Goal: Transaction & Acquisition: Purchase product/service

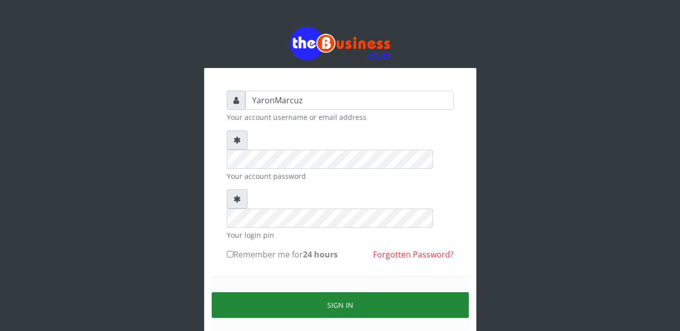
click at [344, 292] on button "Sign in" at bounding box center [340, 305] width 257 height 26
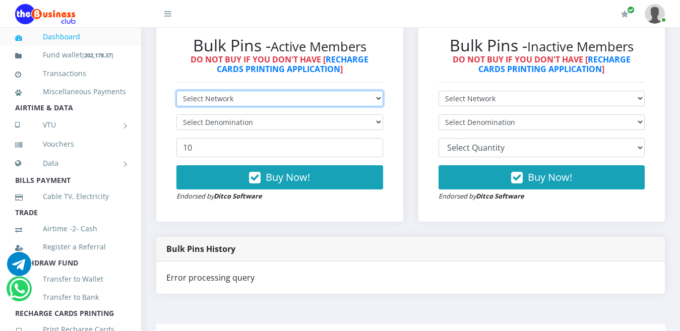
click at [379, 91] on select "Select Network MTN Globacom 9Mobile Airtel" at bounding box center [279, 99] width 207 height 16
select select "MTN"
click at [176, 91] on select "Select Network MTN Globacom 9Mobile Airtel" at bounding box center [279, 99] width 207 height 16
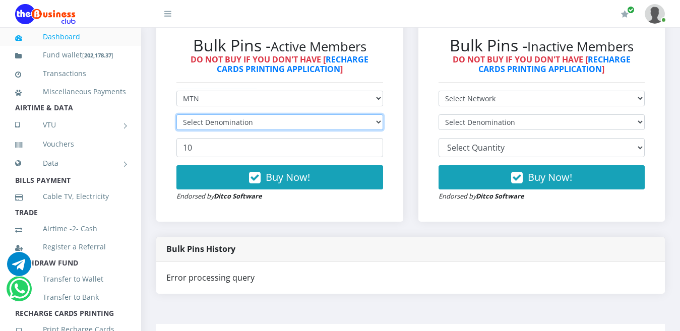
click at [377, 114] on select "Select Denomination" at bounding box center [279, 122] width 207 height 16
click at [380, 114] on select "Select Denomination" at bounding box center [279, 122] width 207 height 16
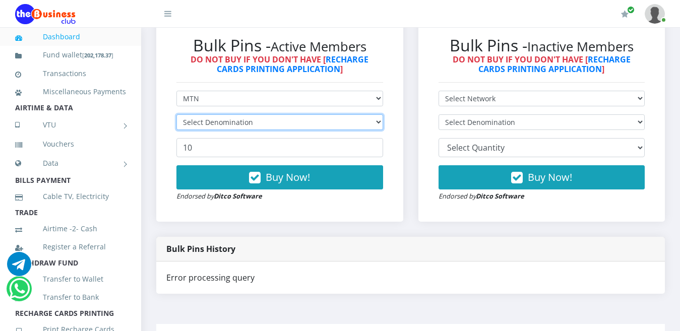
click at [379, 114] on select "Select Denomination" at bounding box center [279, 122] width 207 height 16
click at [378, 114] on select "Select Denomination" at bounding box center [279, 122] width 207 height 16
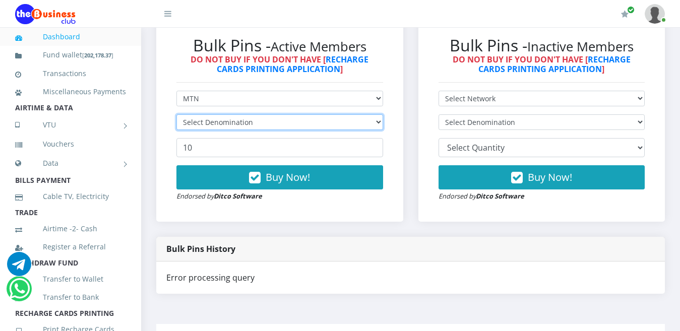
click at [378, 114] on select "Select Denomination" at bounding box center [279, 122] width 207 height 16
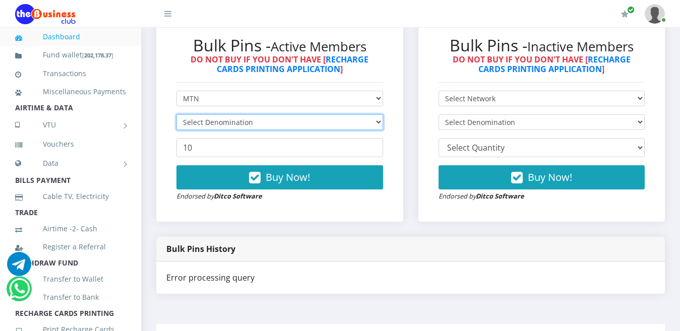
click at [378, 114] on select "Select Denomination" at bounding box center [279, 122] width 207 height 16
click at [374, 114] on select "Select Denomination MTN NGN100 - ₦96.99 MTN NGN200 - ₦193.98 MTN NGN400 - ₦387.…" at bounding box center [279, 122] width 207 height 16
select select "193.98-200"
click at [176, 114] on select "Select Denomination MTN NGN100 - ₦96.99 MTN NGN200 - ₦193.98 MTN NGN400 - ₦387.…" at bounding box center [279, 122] width 207 height 16
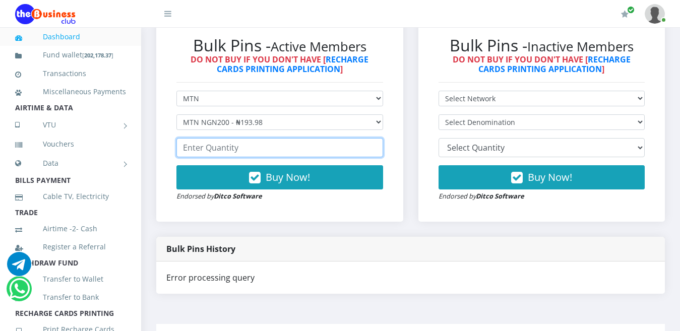
click at [345, 138] on input "number" at bounding box center [279, 147] width 207 height 19
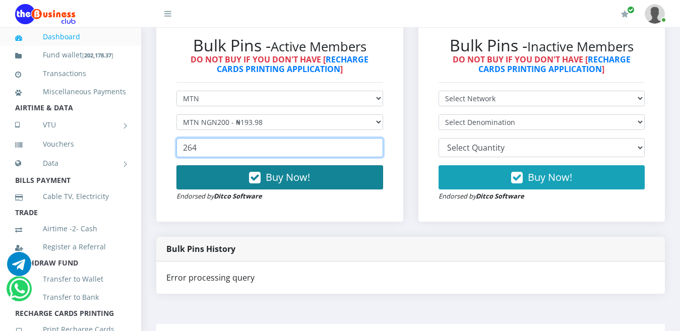
type input "264"
click at [291, 170] on span "Buy Now!" at bounding box center [288, 177] width 44 height 14
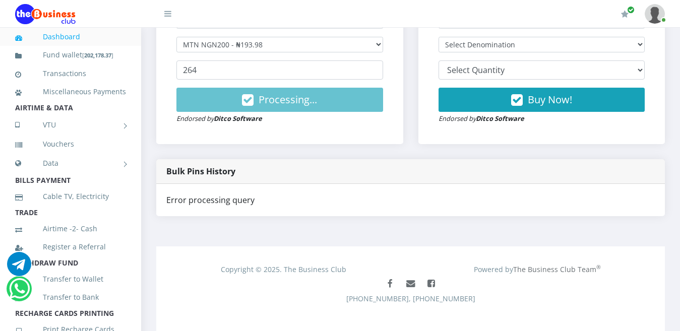
scroll to position [128, 0]
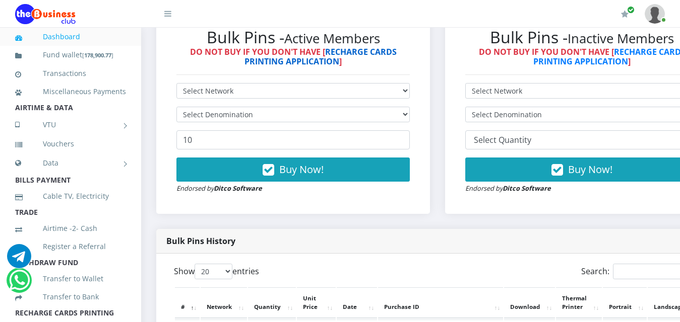
scroll to position [302, 0]
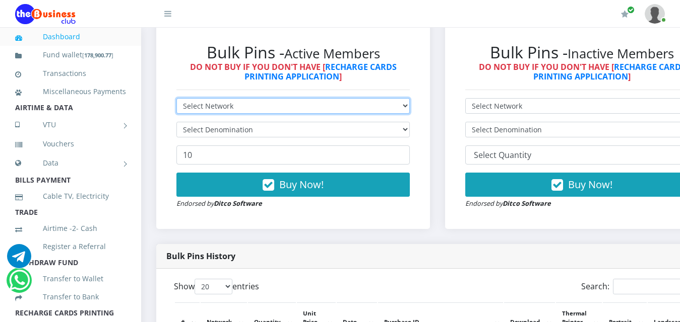
click at [345, 98] on select "Select Network MTN Globacom 9Mobile Airtel" at bounding box center [292, 106] width 233 height 16
select select "MTN"
click at [176, 98] on select "Select Network MTN Globacom 9Mobile Airtel" at bounding box center [292, 106] width 233 height 16
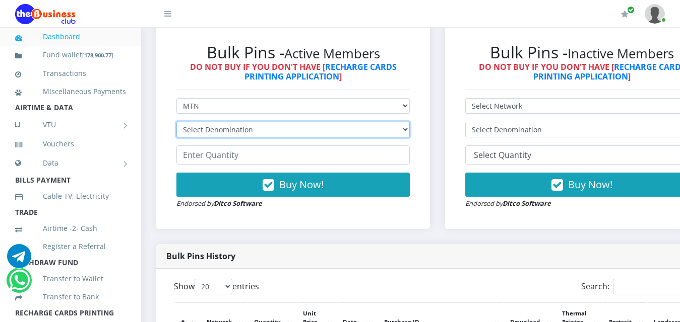
click at [345, 122] on select "Select Denomination MTN NGN100 - ₦96.99 MTN NGN200 - ₦193.98 MTN NGN400 - ₦387.…" at bounding box center [292, 130] width 233 height 16
select select "193.98-200"
click at [176, 122] on select "Select Denomination MTN NGN100 - ₦96.99 MTN NGN200 - ₦193.98 MTN NGN400 - ₦387.…" at bounding box center [292, 130] width 233 height 16
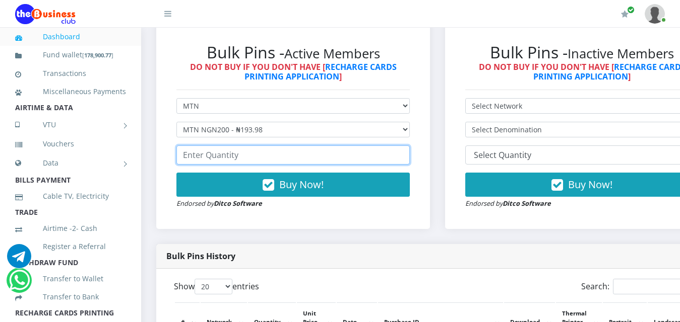
click at [222, 151] on input "number" at bounding box center [292, 155] width 233 height 19
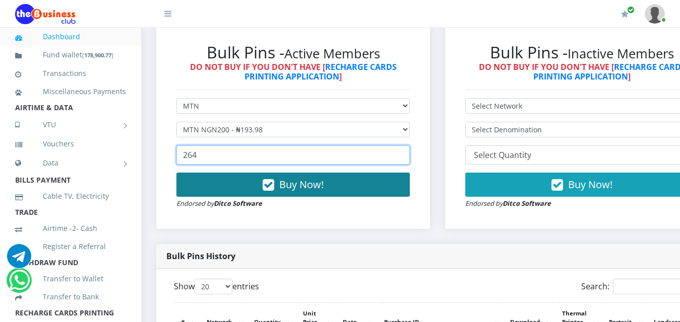
type input "264"
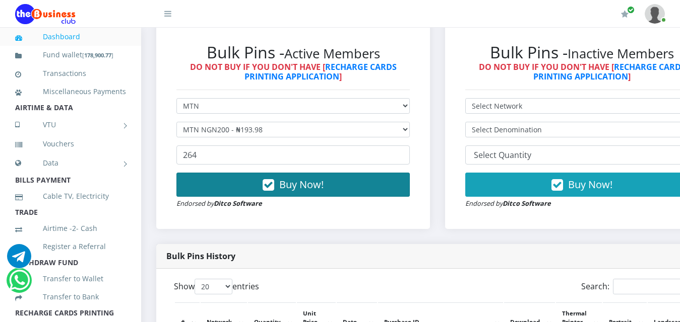
click at [291, 173] on button "Buy Now!" at bounding box center [292, 185] width 233 height 24
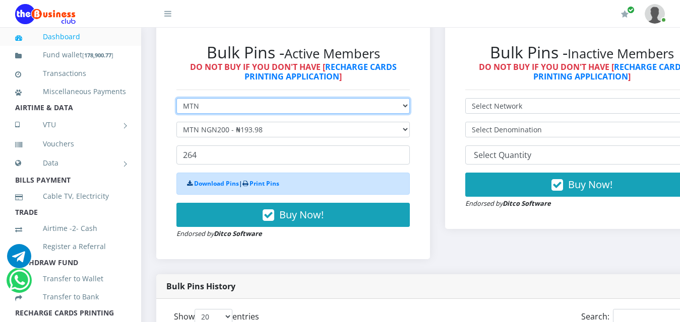
click at [345, 98] on select "Select Network MTN Globacom 9Mobile Airtel" at bounding box center [292, 106] width 233 height 16
click at [176, 98] on select "Select Network MTN Globacom 9Mobile Airtel" at bounding box center [292, 106] width 233 height 16
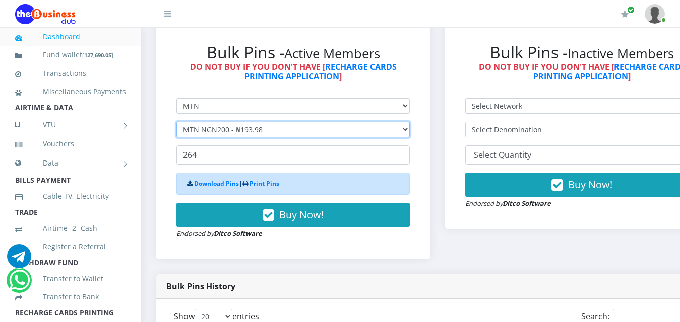
click at [345, 122] on select "Select Denomination MTN NGN100 - ₦96.99 MTN NGN200 - ₦193.98 MTN NGN400 - ₦387.…" at bounding box center [292, 130] width 233 height 16
select select "484.95-500"
click at [176, 122] on select "Select Denomination MTN NGN100 - ₦96.99 MTN NGN200 - ₦193.98 MTN NGN400 - ₦387.…" at bounding box center [292, 130] width 233 height 16
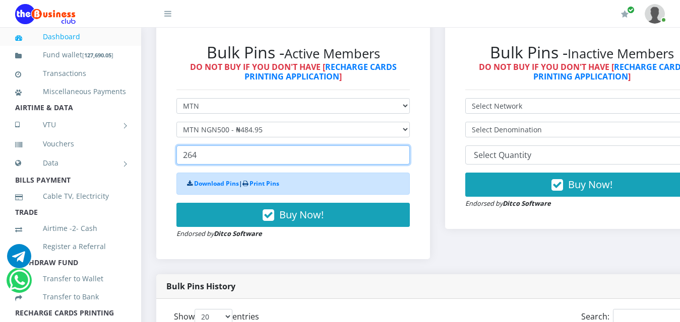
click at [207, 146] on input "264" at bounding box center [292, 155] width 233 height 19
type input "2"
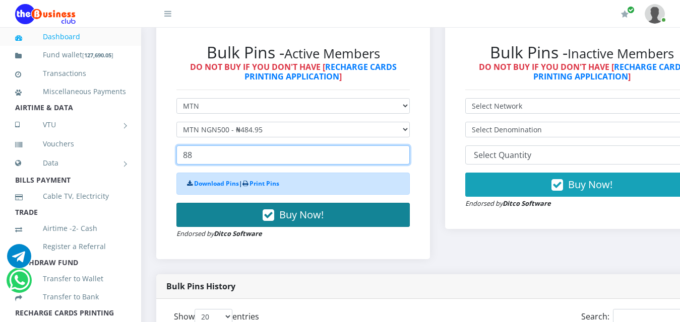
type input "88"
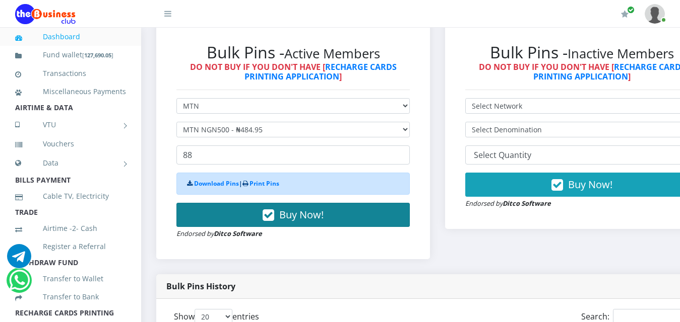
click at [306, 208] on span "Buy Now!" at bounding box center [301, 215] width 44 height 14
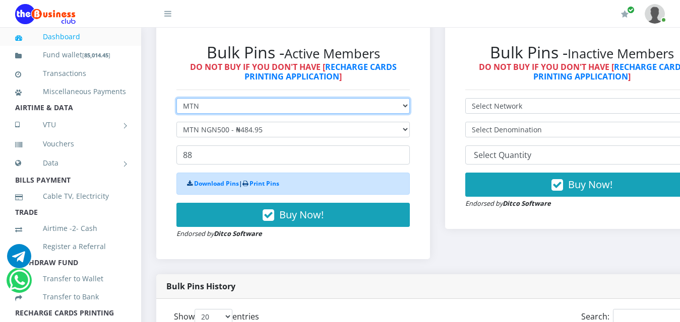
click at [345, 98] on select "Select Network MTN Globacom 9Mobile Airtel" at bounding box center [292, 106] width 233 height 16
select select "Airtel"
click at [176, 98] on select "Select Network MTN Globacom 9Mobile Airtel" at bounding box center [292, 106] width 233 height 16
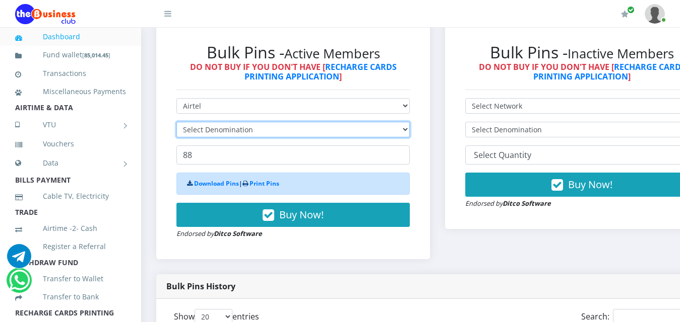
click at [228, 124] on select "Select Denomination" at bounding box center [292, 130] width 233 height 16
select select "192.76-200"
click at [176, 122] on select "Select Denomination Airtel NGN100 - ₦96.38 Airtel NGN200 - ₦192.76 Airtel NGN50…" at bounding box center [292, 130] width 233 height 16
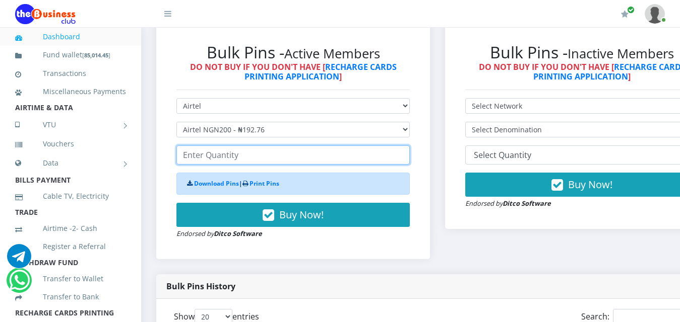
click at [209, 147] on input "number" at bounding box center [292, 155] width 233 height 19
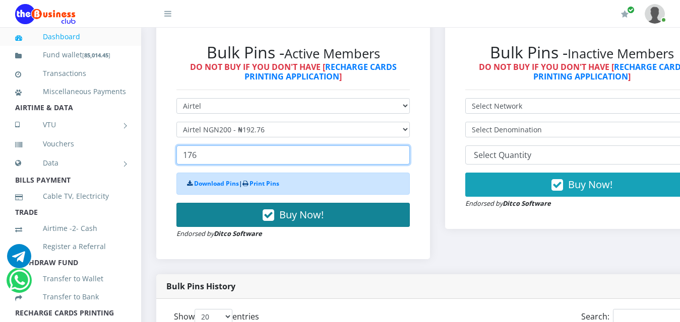
type input "176"
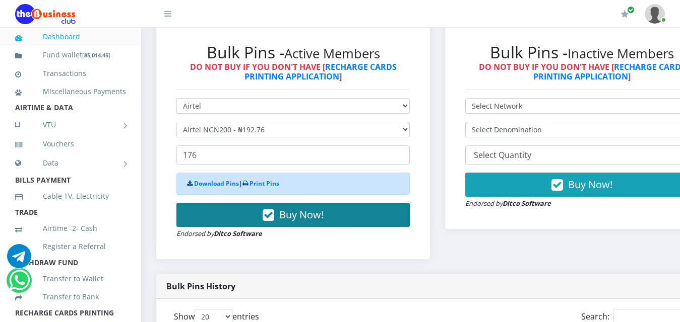
click at [304, 208] on span "Buy Now!" at bounding box center [301, 215] width 44 height 14
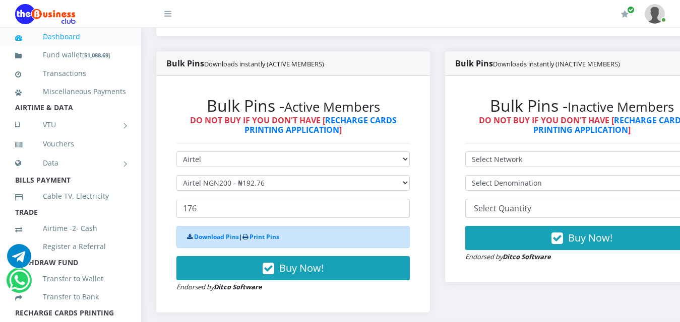
scroll to position [252, 0]
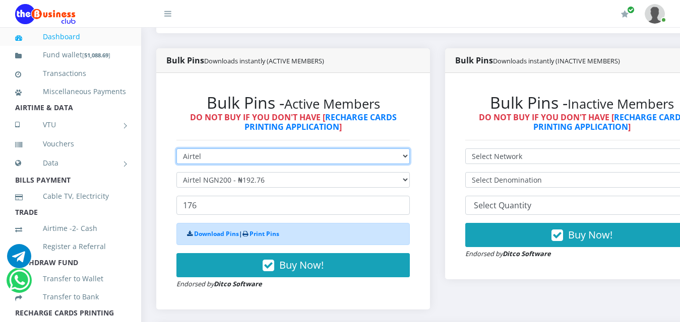
click at [345, 149] on select "Select Network MTN Globacom 9Mobile Airtel" at bounding box center [292, 157] width 233 height 16
click at [176, 149] on select "Select Network MTN Globacom 9Mobile Airtel" at bounding box center [292, 157] width 233 height 16
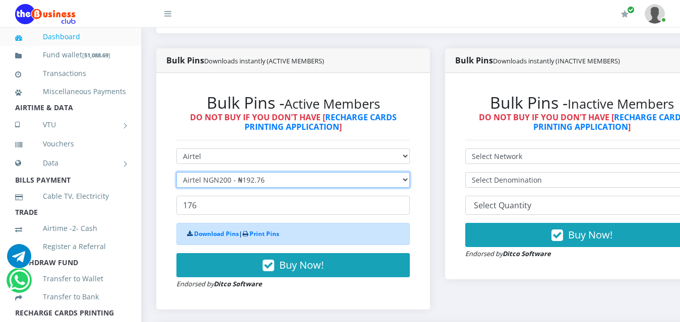
click at [345, 172] on select "Select Denomination Airtel NGN100 - ₦96.38 Airtel NGN200 - ₦192.76 Airtel NGN50…" at bounding box center [292, 180] width 233 height 16
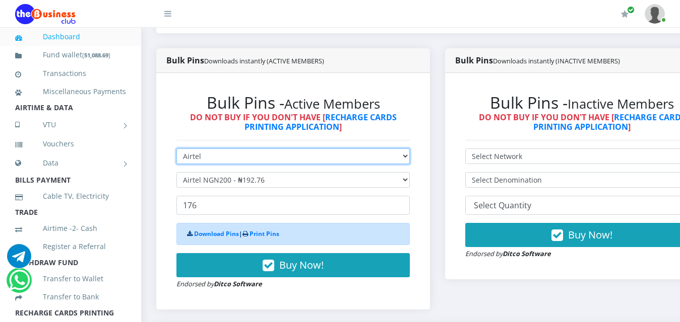
click at [345, 149] on select "Select Network MTN Globacom 9Mobile Airtel" at bounding box center [292, 157] width 233 height 16
select select "MTN"
click at [176, 149] on select "Select Network MTN Globacom 9Mobile Airtel" at bounding box center [292, 157] width 233 height 16
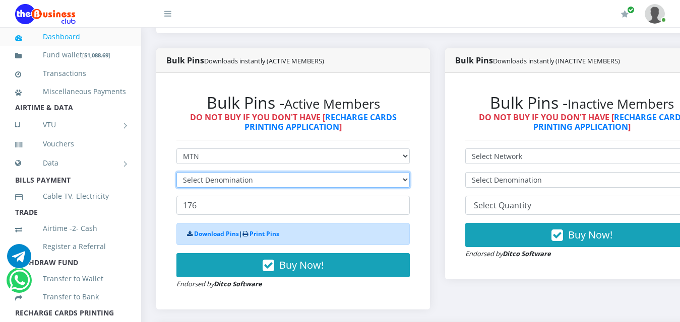
click at [345, 172] on select "Select Denomination" at bounding box center [292, 180] width 233 height 16
click at [345, 173] on select "Select Denomination" at bounding box center [292, 180] width 233 height 16
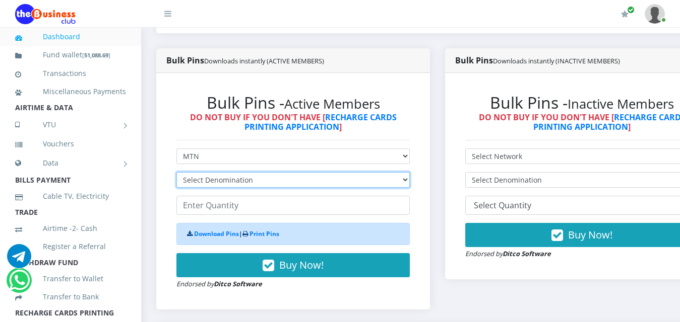
select select "96.99-100"
click at [176, 172] on select "Select Denomination MTN NGN100 - ₦96.99 MTN NGN200 - ₦193.98 MTN NGN400 - ₦387.…" at bounding box center [292, 180] width 233 height 16
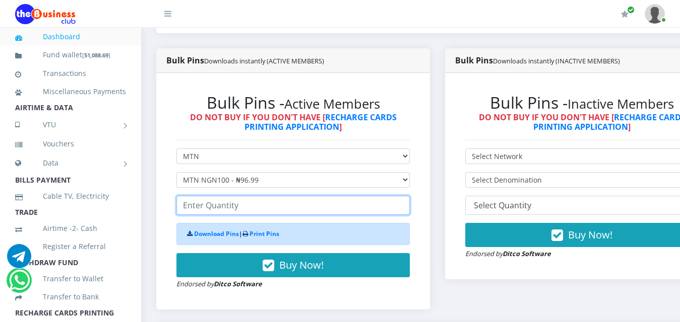
click at [224, 198] on input "number" at bounding box center [292, 205] width 233 height 19
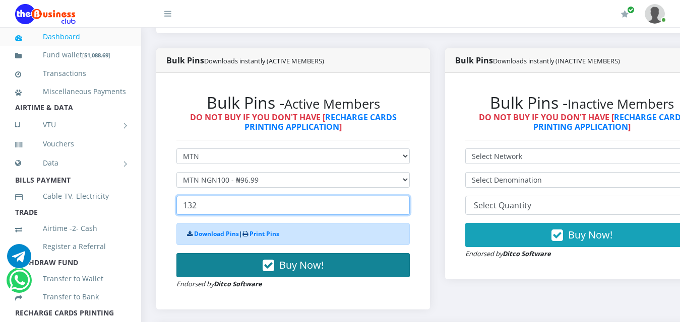
type input "132"
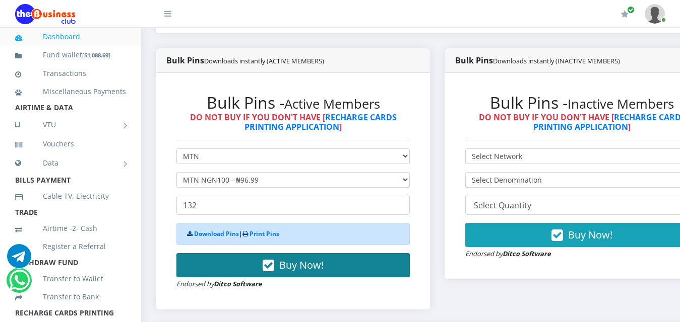
click at [292, 258] on span "Buy Now!" at bounding box center [301, 265] width 44 height 14
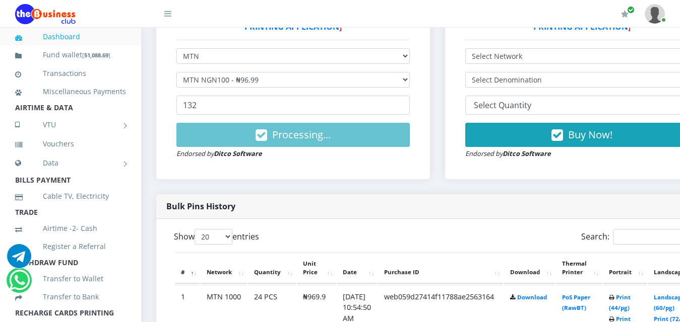
scroll to position [353, 0]
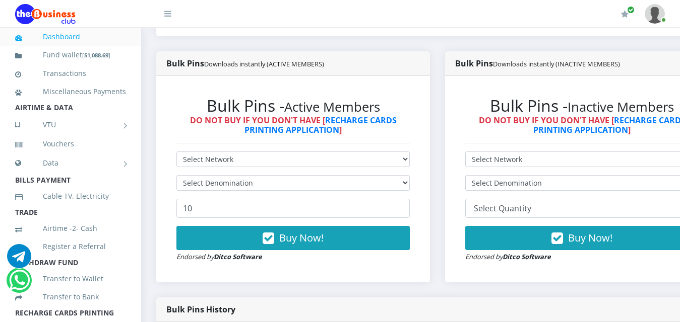
scroll to position [202, 0]
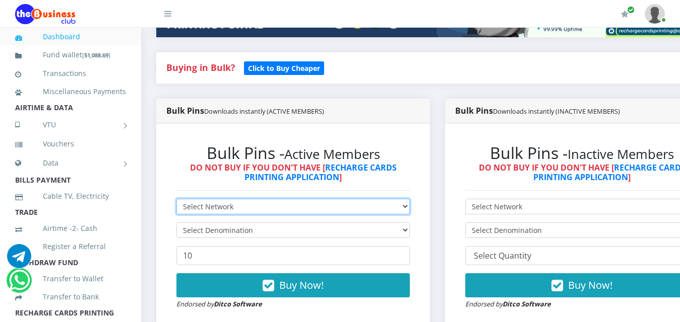
click at [410, 200] on select "Select Network MTN Globacom 9Mobile Airtel" at bounding box center [292, 207] width 233 height 16
select select "MTN"
click at [176, 199] on select "Select Network MTN Globacom 9Mobile Airtel" at bounding box center [292, 207] width 233 height 16
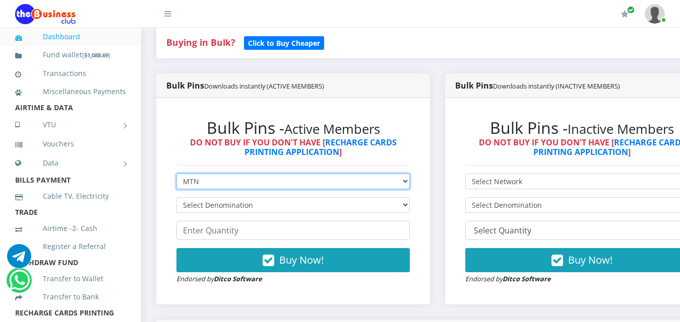
scroll to position [252, 0]
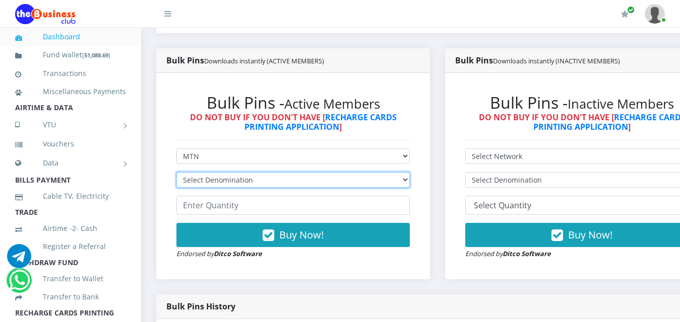
click at [410, 172] on select "Select Denomination MTN NGN100 - ₦96.99 MTN NGN200 - ₦193.98 MTN NGN400 - ₦387.…" at bounding box center [292, 180] width 233 height 16
select select "96.99-100"
click at [176, 172] on select "Select Denomination MTN NGN100 - ₦96.99 MTN NGN200 - ₦193.98 MTN NGN400 - ₦387.…" at bounding box center [292, 180] width 233 height 16
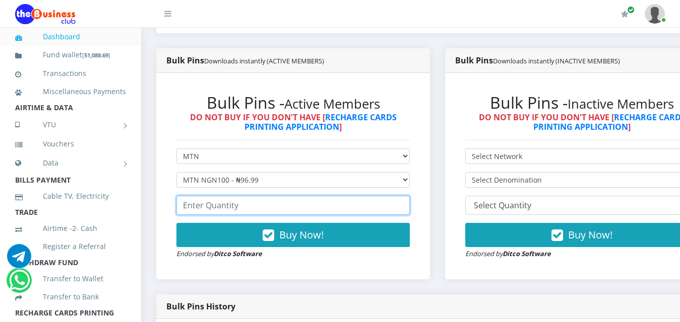
click at [226, 198] on input "number" at bounding box center [292, 205] width 233 height 19
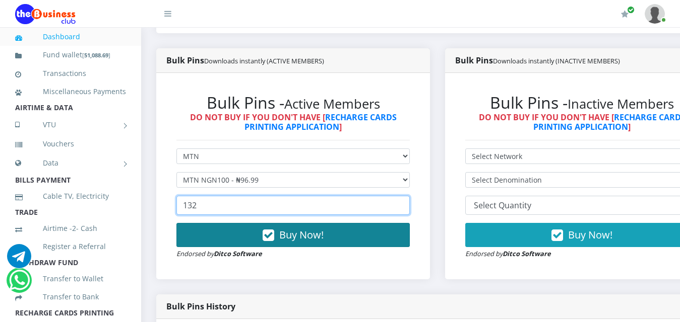
type input "132"
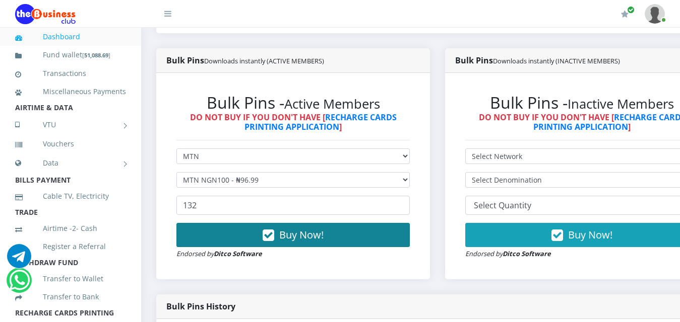
click at [300, 230] on span "Buy Now!" at bounding box center [301, 235] width 44 height 14
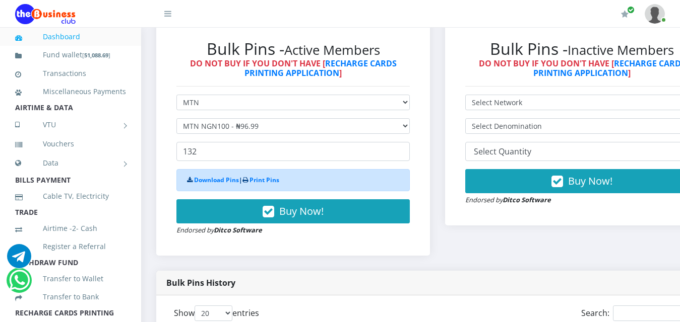
scroll to position [353, 0]
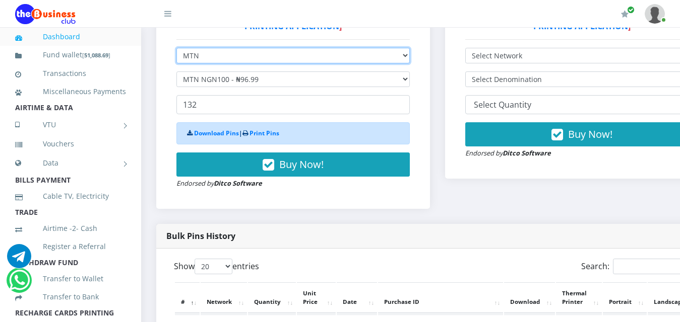
click at [410, 48] on select "Select Network MTN Globacom 9Mobile Airtel" at bounding box center [292, 56] width 233 height 16
select select "Airtel"
click at [176, 48] on select "Select Network MTN Globacom 9Mobile Airtel" at bounding box center [292, 56] width 233 height 16
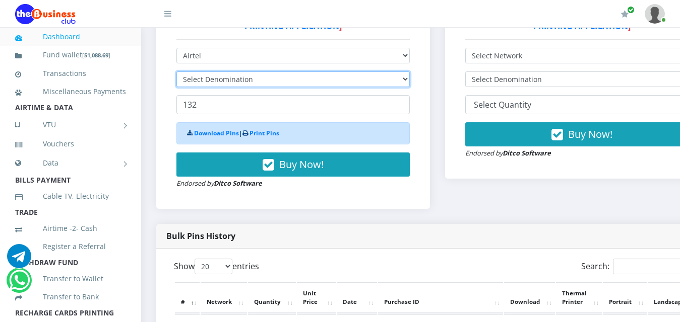
click at [410, 72] on select "Select Denomination" at bounding box center [292, 80] width 233 height 16
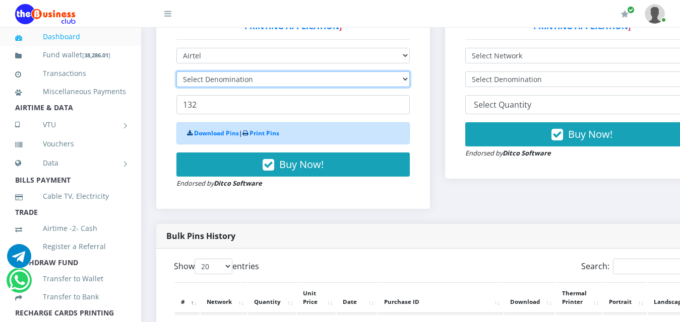
click at [410, 72] on select "Select Denomination" at bounding box center [292, 80] width 233 height 16
click at [410, 72] on select "Select Denomination Airtel NGN100 - ₦96.38 Airtel NGN200 - ₦192.76 Airtel NGN50…" at bounding box center [292, 80] width 233 height 16
select select "481.9-500"
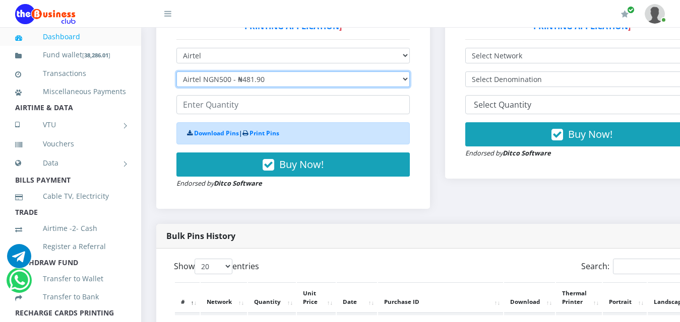
click at [176, 72] on select "Select Denomination Airtel NGN100 - ₦96.38 Airtel NGN200 - ₦192.76 Airtel NGN50…" at bounding box center [292, 80] width 233 height 16
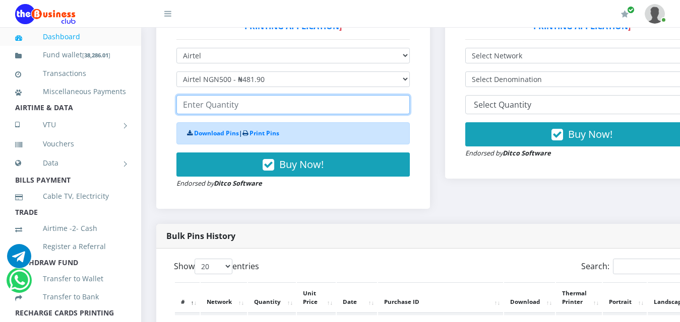
click at [207, 96] on input "number" at bounding box center [292, 104] width 233 height 19
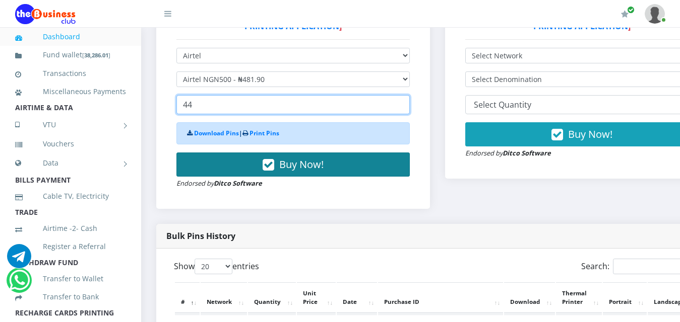
type input "44"
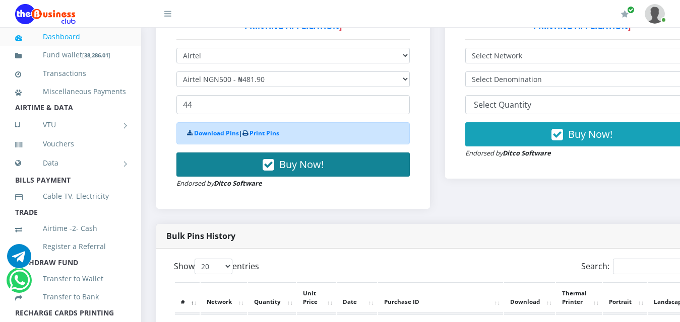
click at [305, 158] on span "Buy Now!" at bounding box center [301, 165] width 44 height 14
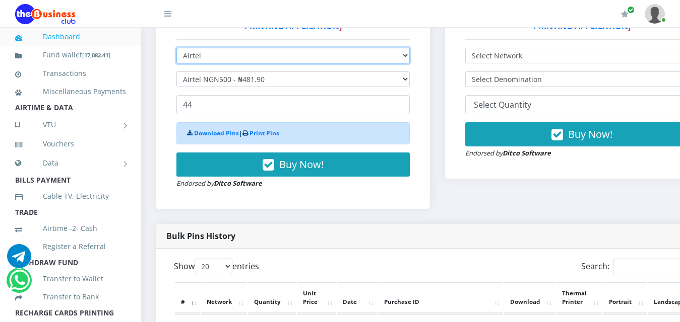
click at [410, 48] on select "Select Network MTN Globacom 9Mobile Airtel" at bounding box center [292, 56] width 233 height 16
click at [176, 48] on select "Select Network MTN Globacom 9Mobile Airtel" at bounding box center [292, 56] width 233 height 16
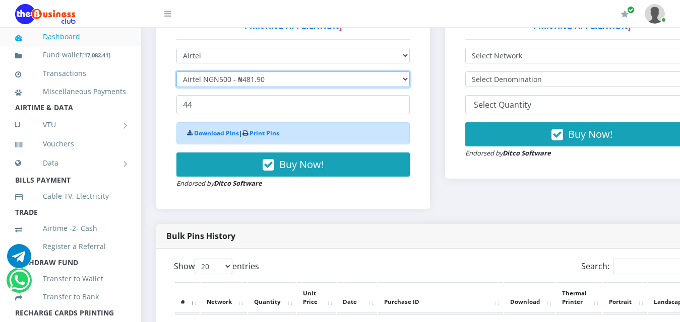
click at [410, 72] on select "Select Denomination Airtel NGN100 - ₦96.38 Airtel NGN200 - ₦192.76 Airtel NGN50…" at bounding box center [292, 80] width 233 height 16
select select "96.38-100"
click at [176, 72] on select "Select Denomination Airtel NGN100 - ₦96.38 Airtel NGN200 - ₦192.76 Airtel NGN50…" at bounding box center [292, 80] width 233 height 16
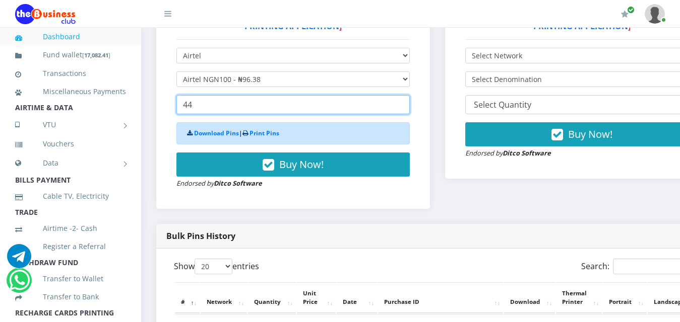
click at [213, 96] on input "44" at bounding box center [292, 104] width 233 height 19
type input "4"
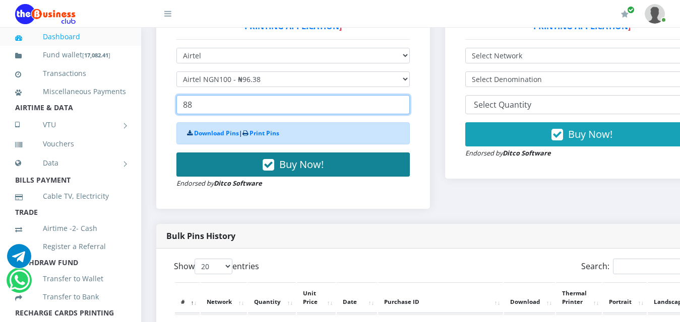
type input "88"
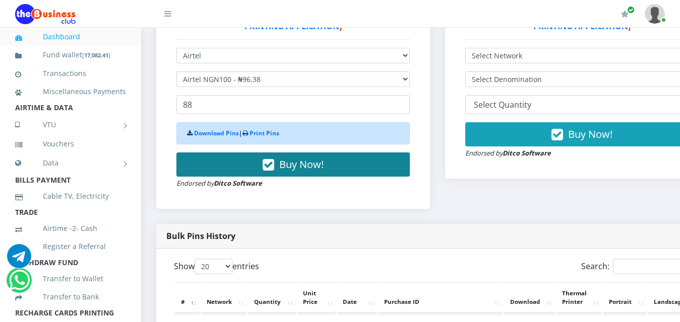
click at [297, 158] on span "Buy Now!" at bounding box center [301, 165] width 44 height 14
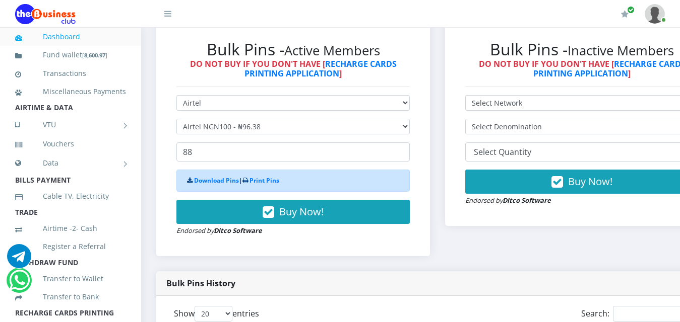
scroll to position [302, 0]
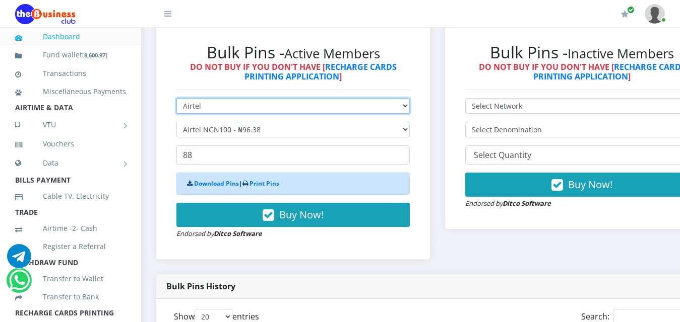
click at [410, 98] on select "Select Network MTN Globacom 9Mobile Airtel" at bounding box center [292, 106] width 233 height 16
select select "MTN"
click at [176, 98] on select "Select Network MTN Globacom 9Mobile Airtel" at bounding box center [292, 106] width 233 height 16
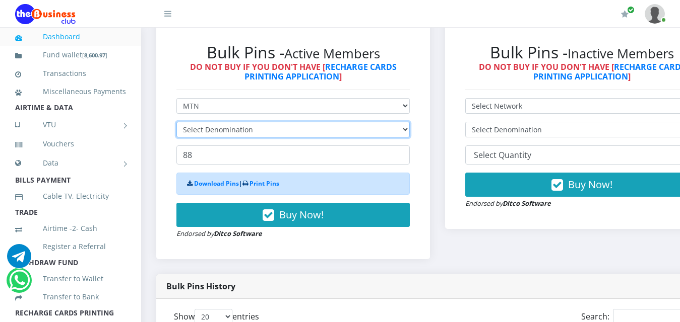
click at [410, 122] on select "Select Denomination" at bounding box center [292, 130] width 233 height 16
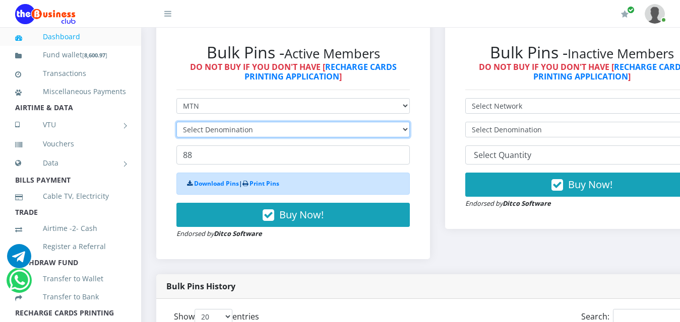
click at [410, 122] on select "Select Denomination" at bounding box center [292, 130] width 233 height 16
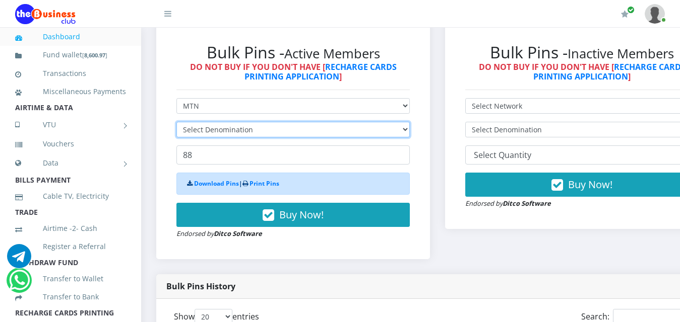
click at [410, 122] on select "Select Denomination" at bounding box center [292, 130] width 233 height 16
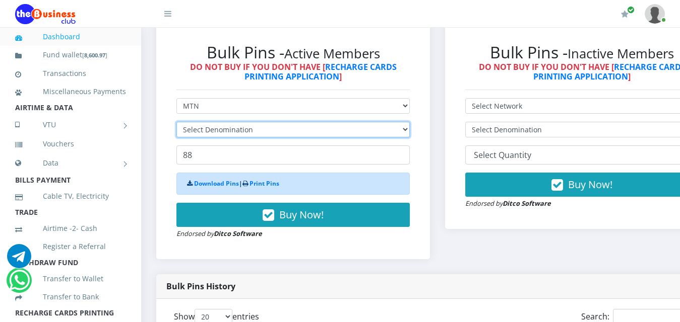
click at [410, 122] on select "Select Denomination" at bounding box center [292, 130] width 233 height 16
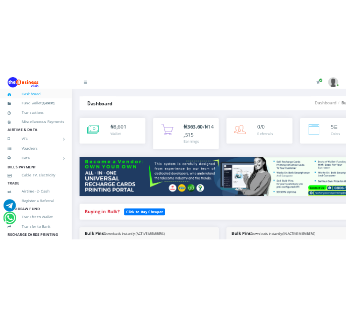
scroll to position [0, 0]
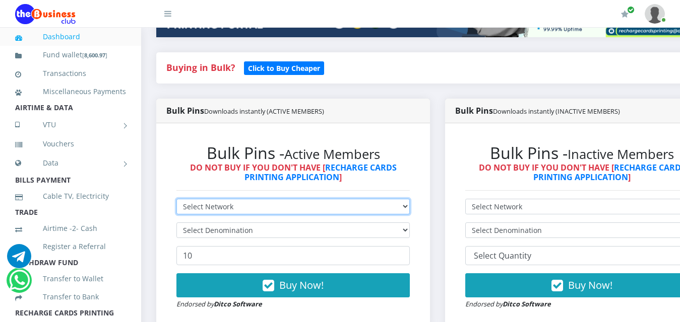
click at [410, 199] on select "Select Network MTN Globacom 9Mobile Airtel" at bounding box center [292, 207] width 233 height 16
select select "MTN"
click at [176, 199] on select "Select Network MTN Globacom 9Mobile Airtel" at bounding box center [292, 207] width 233 height 16
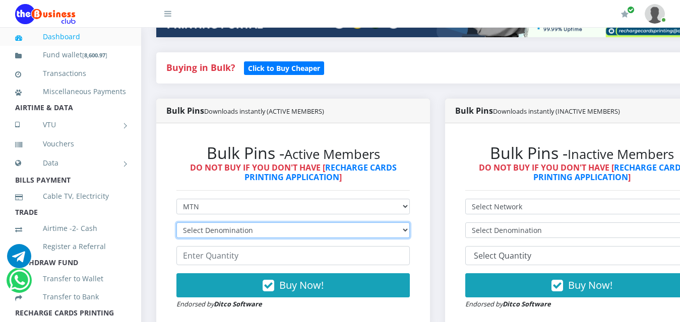
click at [410, 224] on select "Select Denomination MTN NGN100 - ₦96.99 MTN NGN200 - ₦193.98 MTN NGN400 - ₦387.…" at bounding box center [292, 231] width 233 height 16
select select "96.99-100"
click at [176, 223] on select "Select Denomination MTN NGN100 - ₦96.99 MTN NGN200 - ₦193.98 MTN NGN400 - ₦387.…" at bounding box center [292, 231] width 233 height 16
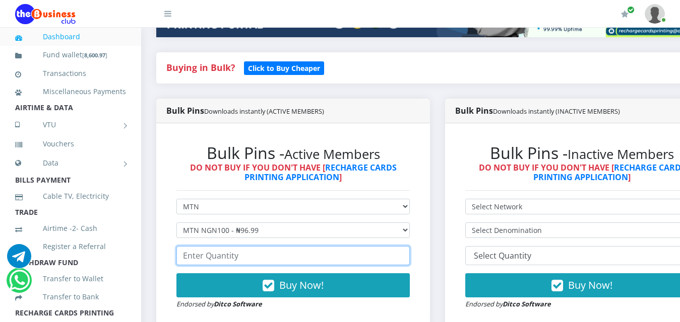
click at [223, 246] on input "number" at bounding box center [292, 255] width 233 height 19
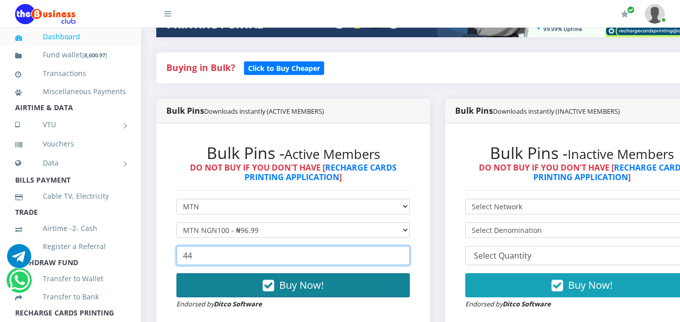
type input "44"
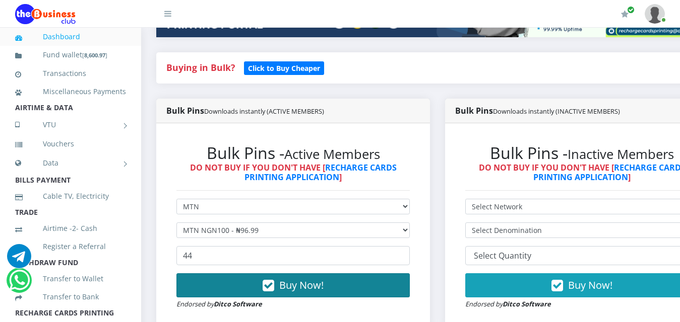
click at [303, 279] on span "Buy Now!" at bounding box center [301, 286] width 44 height 14
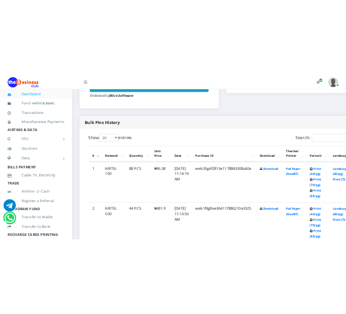
scroll to position [504, 0]
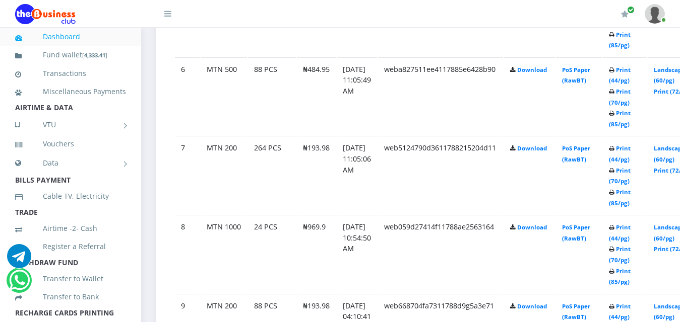
scroll to position [977, 0]
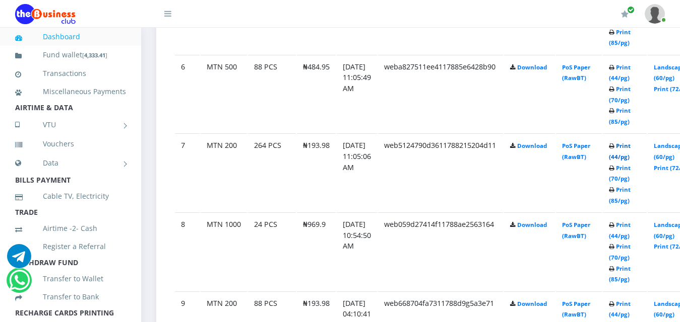
click at [630, 142] on link "Print (44/pg)" at bounding box center [620, 151] width 22 height 19
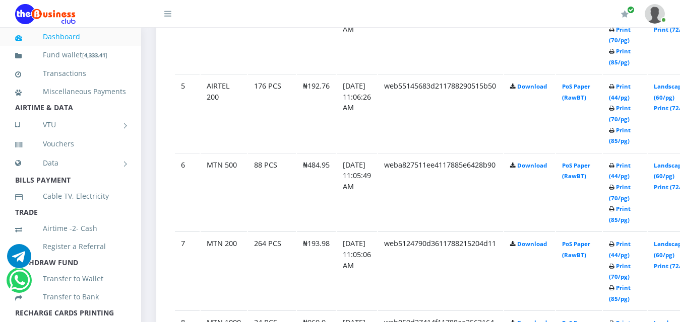
scroll to position [876, 0]
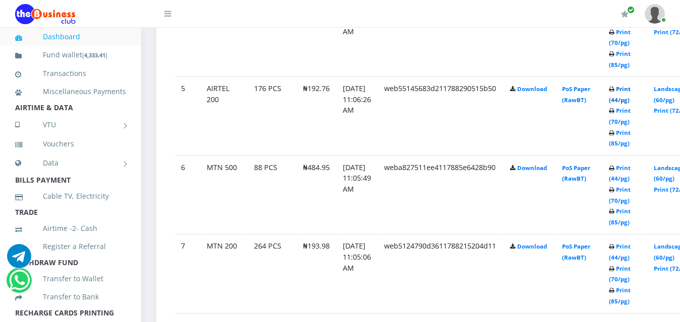
click at [630, 85] on link "Print (44/pg)" at bounding box center [620, 94] width 22 height 19
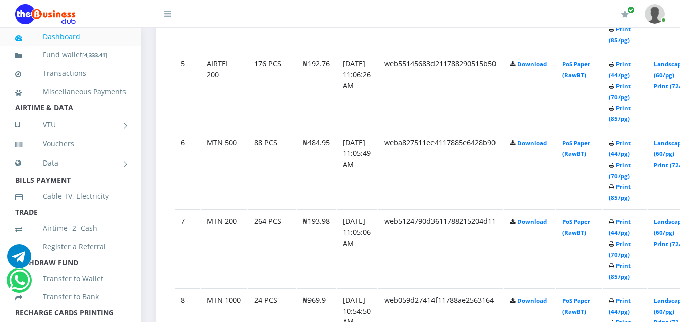
scroll to position [876, 0]
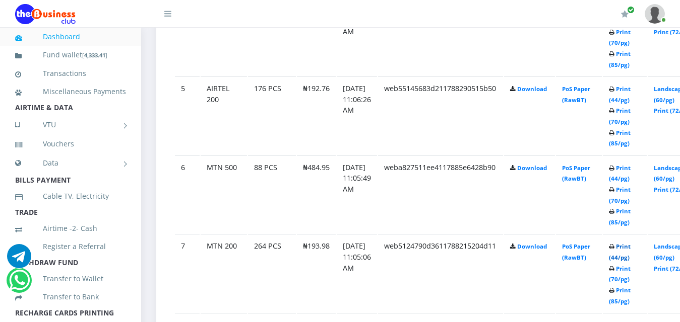
click at [630, 243] on link "Print (44/pg)" at bounding box center [620, 252] width 22 height 19
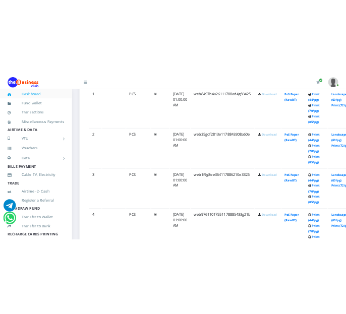
scroll to position [641, 0]
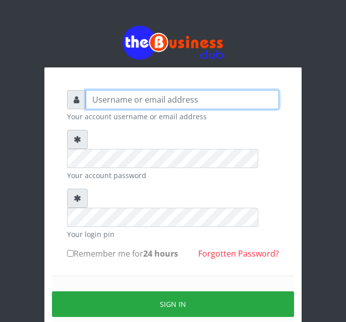
type input "YaronMarcuz"
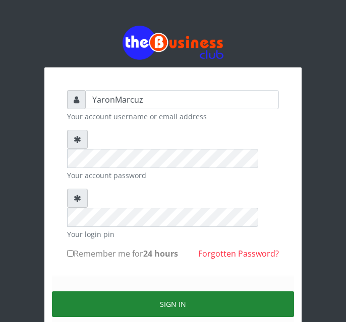
click at [188, 292] on button "Sign in" at bounding box center [173, 305] width 242 height 26
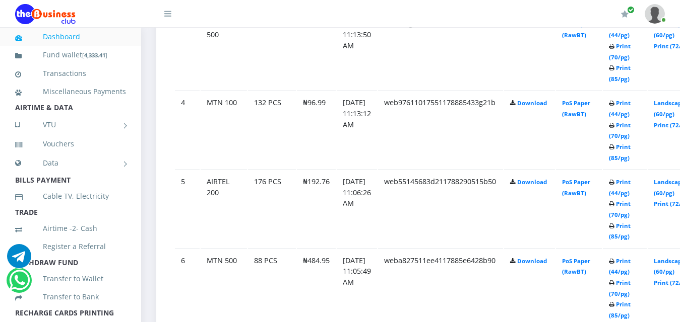
scroll to position [786, 0]
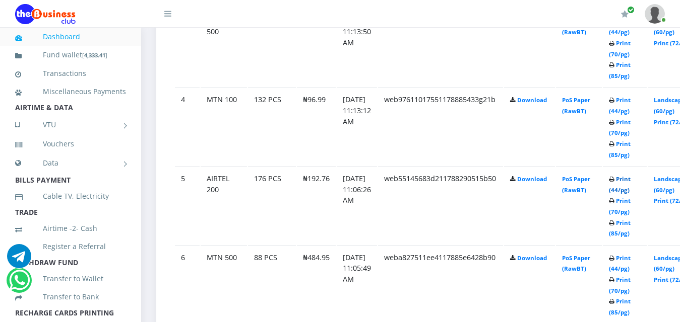
click at [630, 175] on link "Print (44/pg)" at bounding box center [620, 184] width 22 height 19
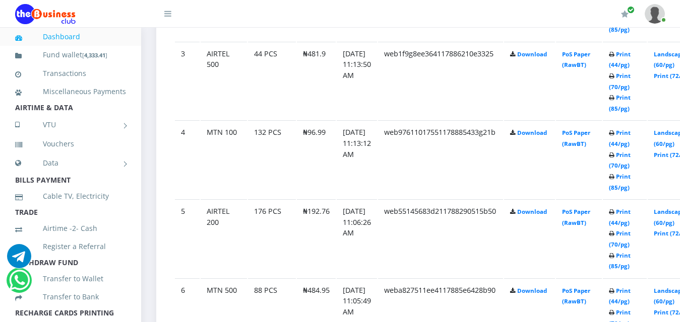
scroll to position [786, 0]
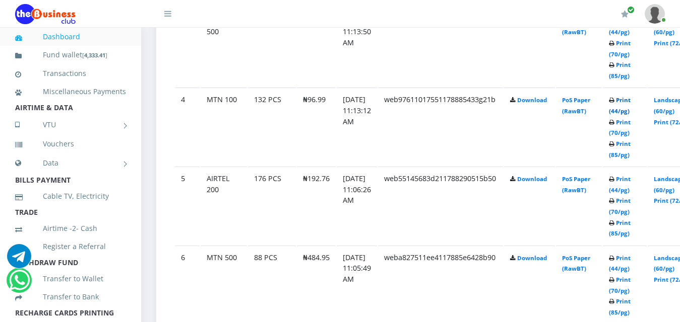
click at [630, 96] on link "Print (44/pg)" at bounding box center [620, 105] width 22 height 19
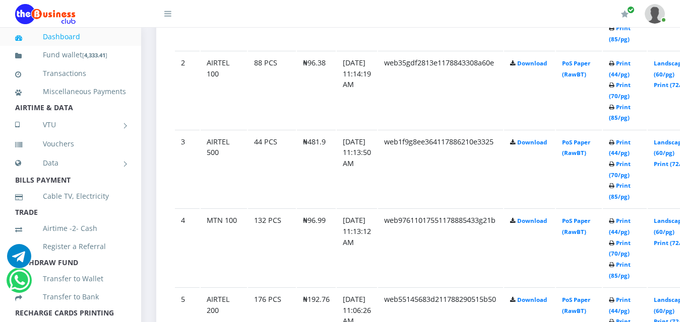
scroll to position [650, 0]
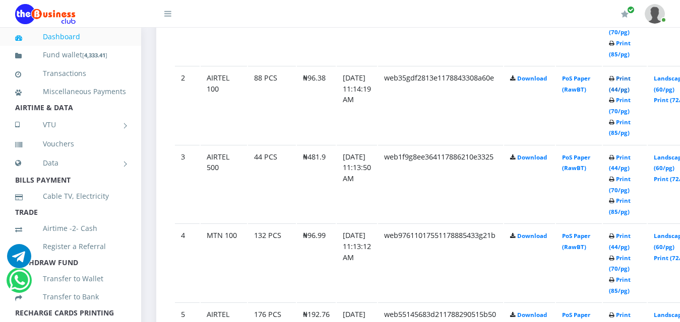
click at [630, 75] on link "Print (44/pg)" at bounding box center [620, 84] width 22 height 19
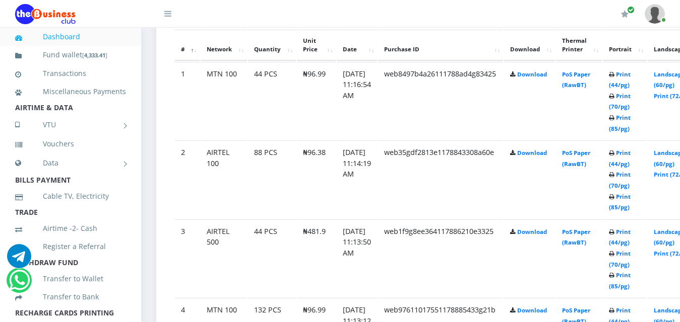
scroll to position [569, 0]
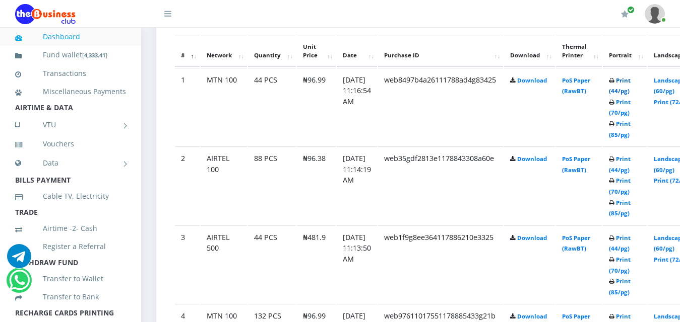
click at [630, 77] on link "Print (44/pg)" at bounding box center [620, 86] width 22 height 19
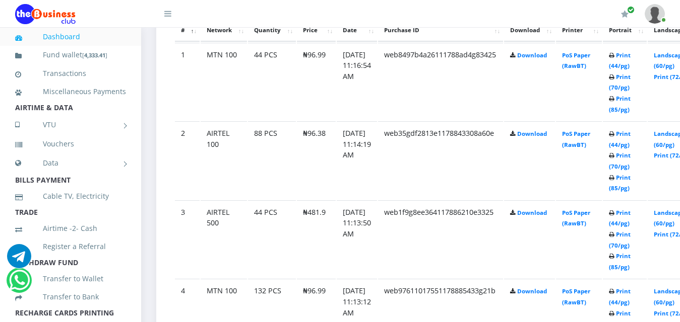
scroll to position [569, 0]
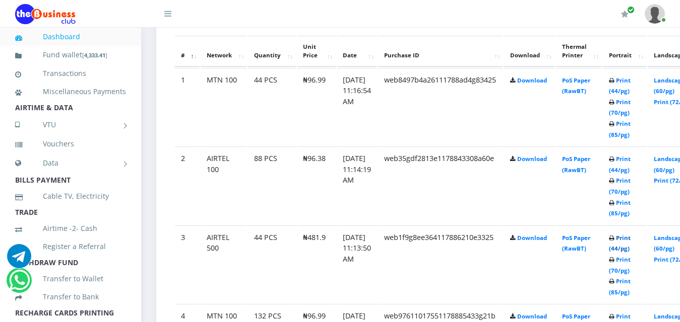
click at [630, 234] on link "Print (44/pg)" at bounding box center [620, 243] width 22 height 19
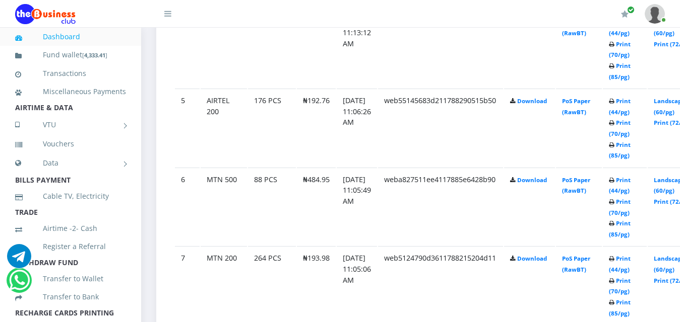
scroll to position [884, 0]
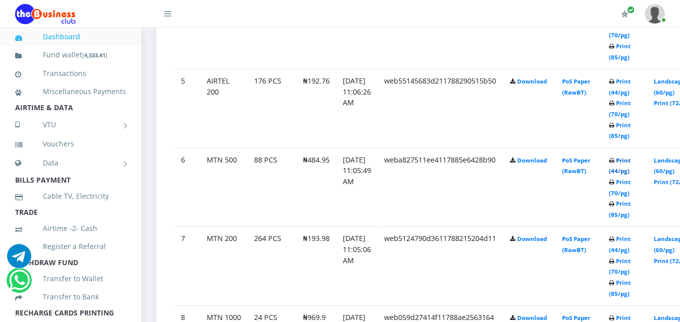
click at [630, 157] on link "Print (44/pg)" at bounding box center [620, 166] width 22 height 19
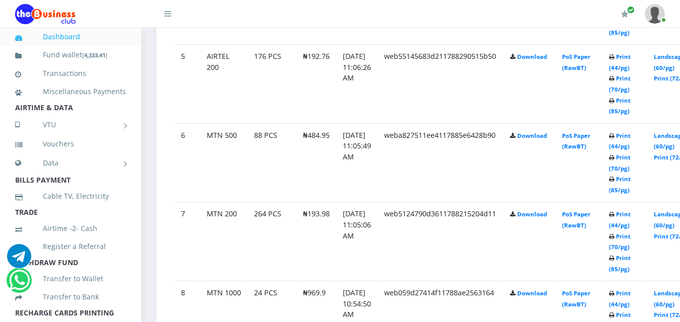
scroll to position [884, 0]
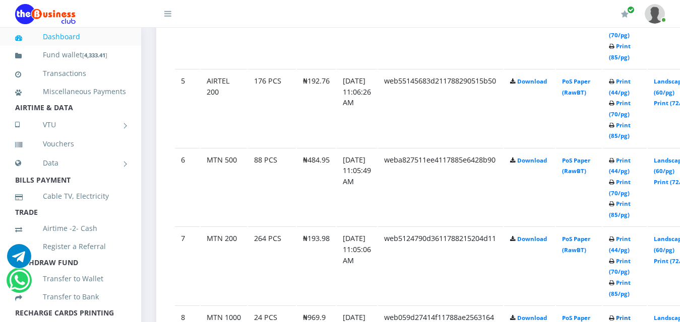
click at [630, 314] on link "Print (44/pg)" at bounding box center [620, 323] width 22 height 19
